Goal: Find specific page/section: Find specific page/section

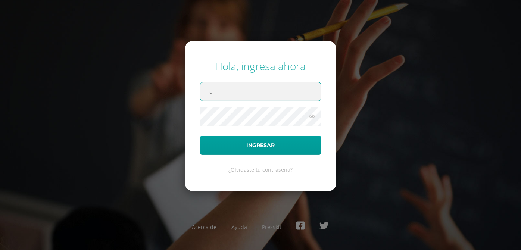
type input "[EMAIL_ADDRESS][DOMAIN_NAME]"
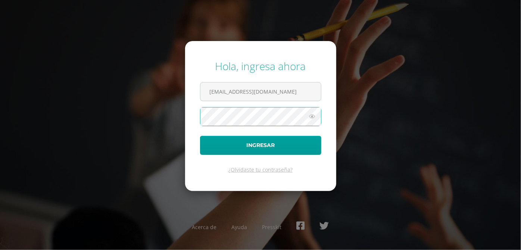
click at [200, 136] on button "Ingresar" at bounding box center [260, 145] width 121 height 19
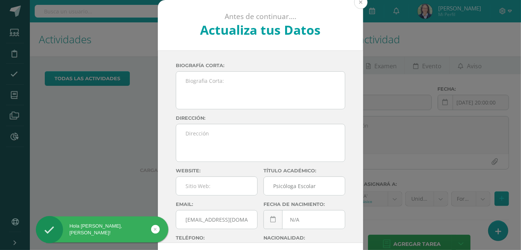
click at [357, 4] on button at bounding box center [360, 2] width 13 height 13
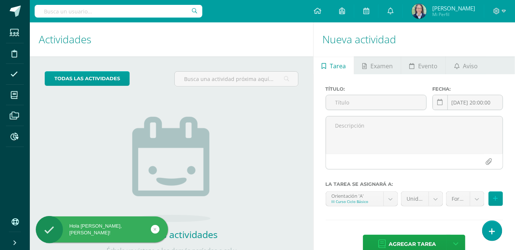
click at [157, 10] on input "text" at bounding box center [119, 11] width 168 height 13
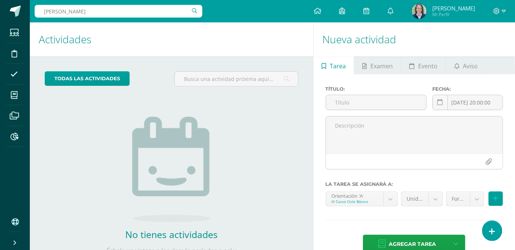
type input "claudia valeria il"
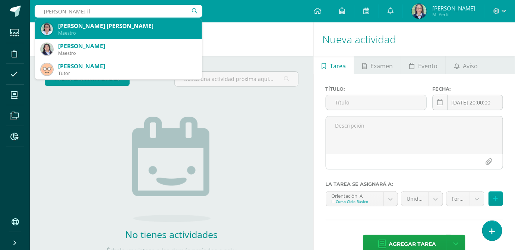
click at [146, 25] on div "[PERSON_NAME] [PERSON_NAME]" at bounding box center [127, 26] width 138 height 8
